Goal: Information Seeking & Learning: Learn about a topic

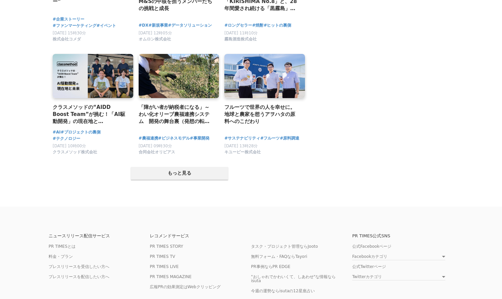
scroll to position [1329, 0]
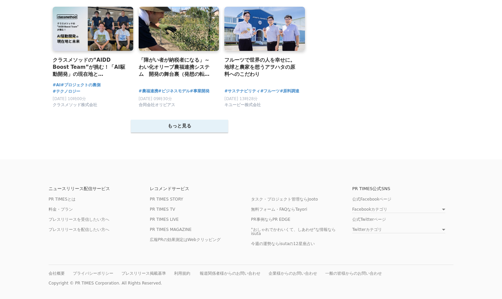
click at [172, 129] on button "もっと見る" at bounding box center [179, 126] width 97 height 13
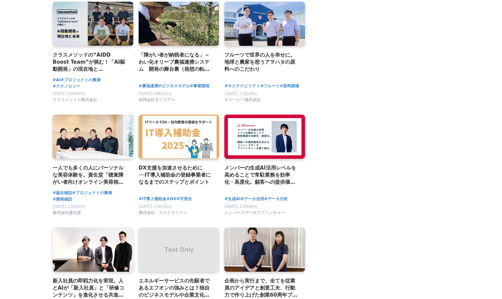
click at [176, 122] on link at bounding box center [179, 137] width 81 height 44
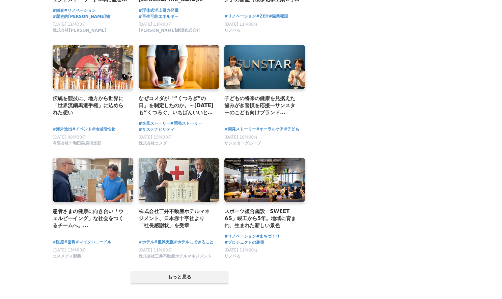
scroll to position [1936, 0]
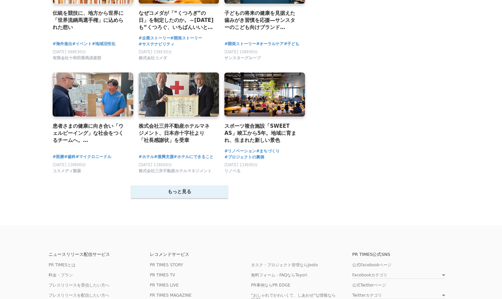
click at [210, 196] on button "もっと見る" at bounding box center [179, 191] width 97 height 13
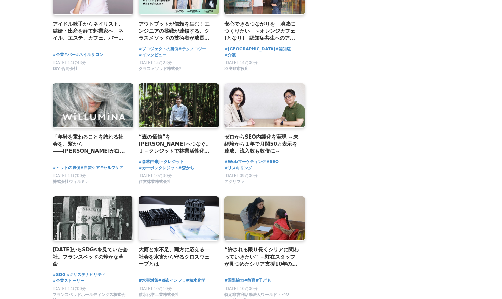
scroll to position [2408, 0]
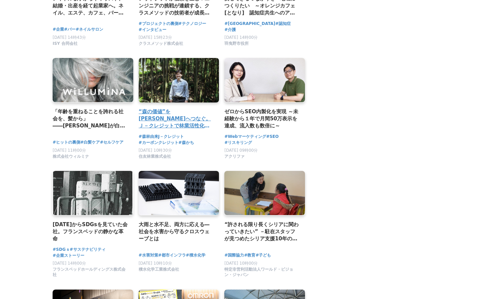
click at [204, 103] on link at bounding box center [179, 80] width 85 height 47
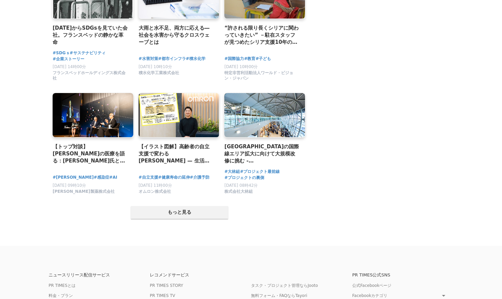
scroll to position [2644, 0]
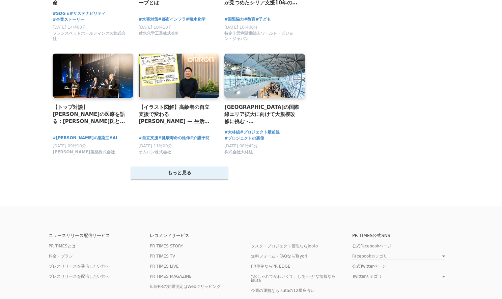
click at [179, 179] on button "もっと見る" at bounding box center [179, 173] width 97 height 13
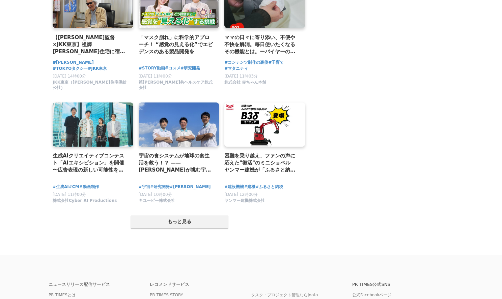
scroll to position [3284, 0]
click at [204, 226] on button "もっと見る" at bounding box center [179, 221] width 97 height 13
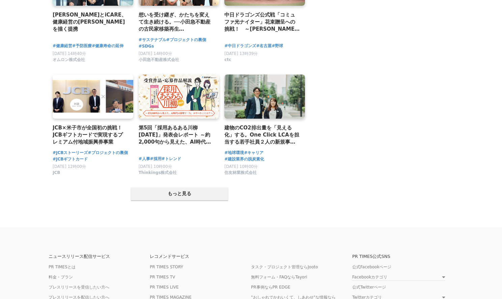
scroll to position [4060, 0]
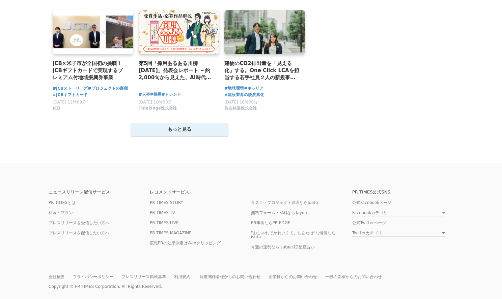
click at [173, 136] on button "もっと見る" at bounding box center [179, 129] width 97 height 13
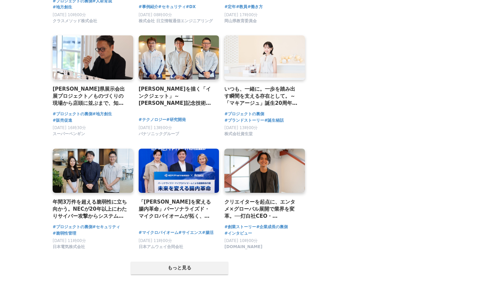
scroll to position [4666, 0]
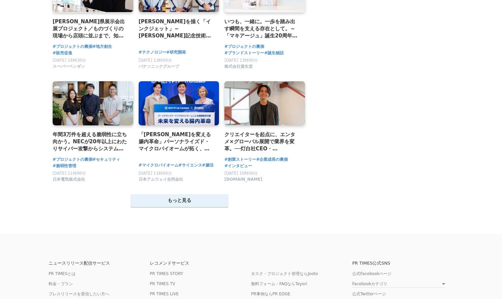
click at [183, 207] on button "もっと見る" at bounding box center [179, 200] width 97 height 13
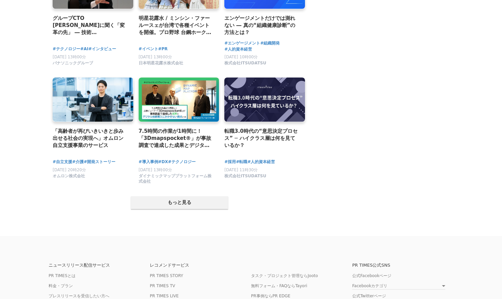
scroll to position [5374, 0]
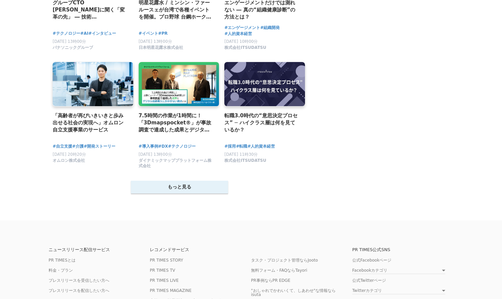
click at [194, 194] on button "もっと見る" at bounding box center [179, 187] width 97 height 13
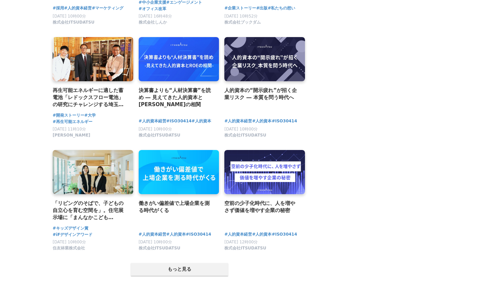
scroll to position [6082, 0]
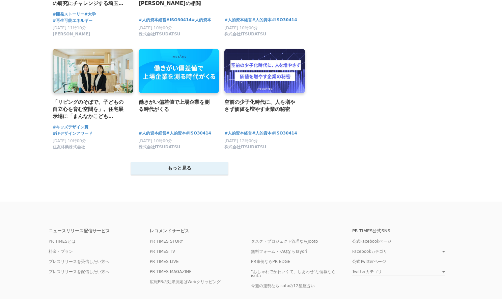
click at [175, 175] on button "もっと見る" at bounding box center [179, 168] width 97 height 13
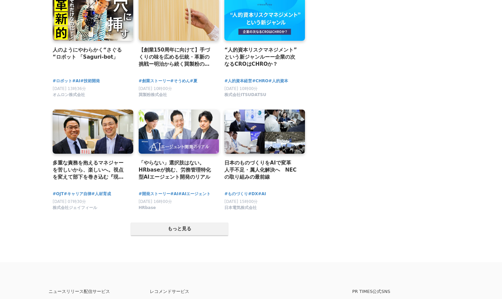
scroll to position [6756, 0]
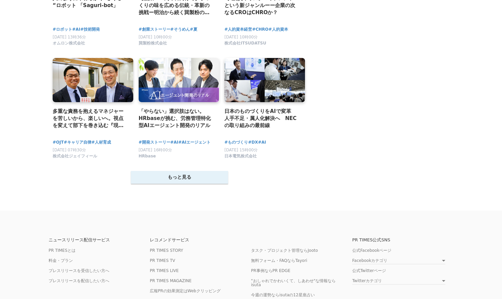
click at [185, 184] on button "もっと見る" at bounding box center [179, 177] width 97 height 13
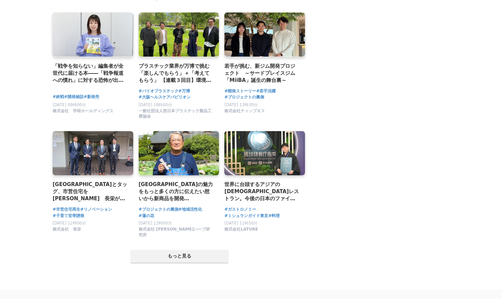
scroll to position [7431, 0]
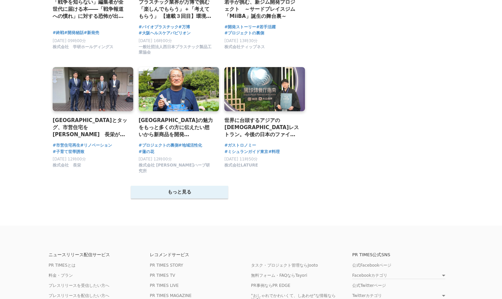
click at [169, 199] on button "もっと見る" at bounding box center [179, 192] width 97 height 13
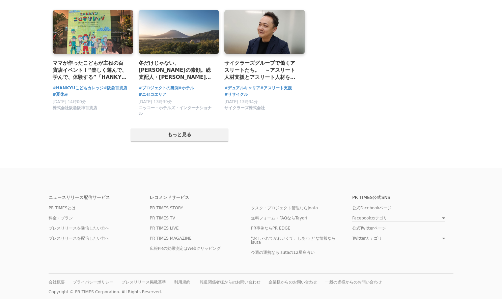
scroll to position [8215, 0]
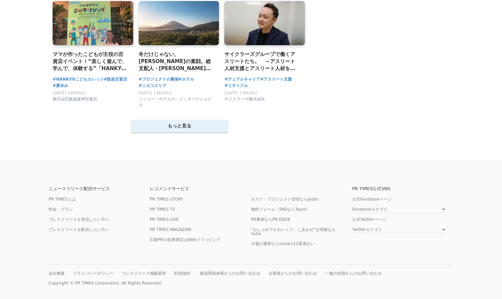
click at [190, 120] on button "もっと見る" at bounding box center [179, 126] width 97 height 13
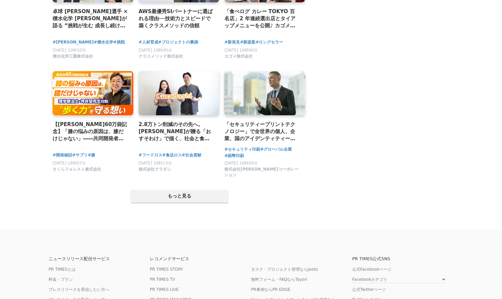
scroll to position [8889, 0]
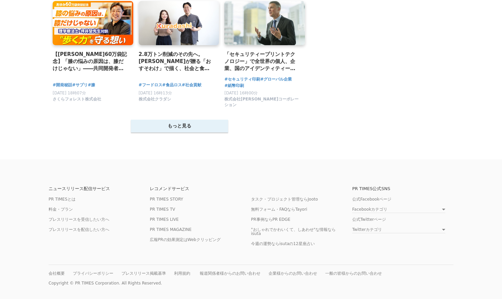
click at [186, 129] on button "もっと見る" at bounding box center [179, 126] width 97 height 13
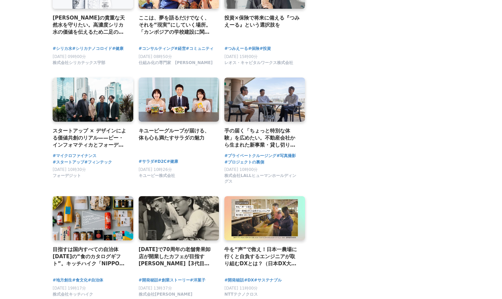
scroll to position [9158, 0]
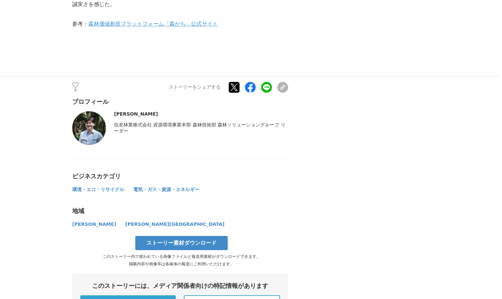
scroll to position [2495, 0]
